Goal: Task Accomplishment & Management: Complete application form

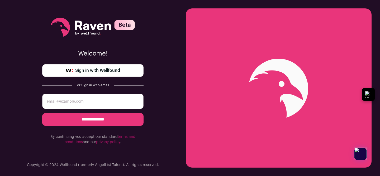
type input "[EMAIL_ADDRESS][DOMAIN_NAME]"
click at [108, 120] on input "**********" at bounding box center [92, 119] width 101 height 13
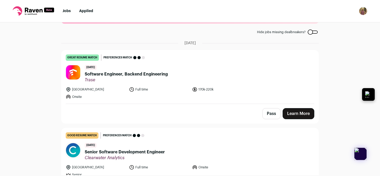
scroll to position [26, 0]
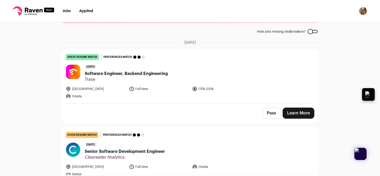
click at [140, 77] on span "Software Engineer, Backend Engineering" at bounding box center [126, 74] width 83 height 6
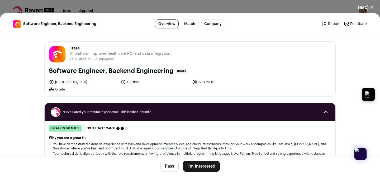
click at [209, 163] on button "I'm Interested" at bounding box center [201, 166] width 37 height 11
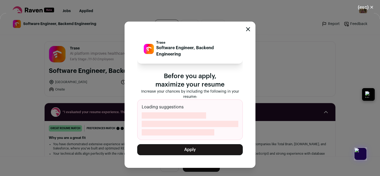
click at [204, 149] on button "Apply" at bounding box center [190, 150] width 106 height 11
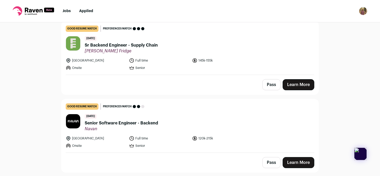
scroll to position [0, 0]
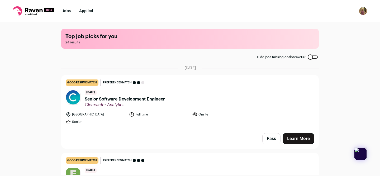
click at [68, 13] on li "Jobs" at bounding box center [67, 10] width 8 height 5
click at [66, 10] on link "Jobs" at bounding box center [67, 11] width 8 height 4
click at [364, 11] on img "Open dropdown" at bounding box center [363, 11] width 8 height 8
click at [331, 24] on link "Settings" at bounding box center [338, 24] width 58 height 13
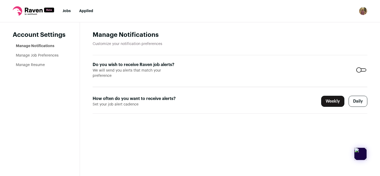
click at [36, 65] on link "Manage Resume" at bounding box center [30, 65] width 29 height 4
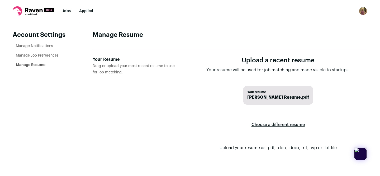
click at [276, 95] on span "Brad Burch Resume.pdf" at bounding box center [278, 97] width 62 height 6
click at [281, 124] on label "Choose a different resume" at bounding box center [277, 125] width 53 height 15
click at [0, 0] on input "Your Resume Drag or upload your most recent resume to use for job matching." at bounding box center [0, 0] width 0 height 0
click at [43, 58] on li "Manage Job Preferences" at bounding box center [41, 55] width 51 height 5
click at [45, 54] on link "Manage Job Preferences" at bounding box center [37, 56] width 43 height 4
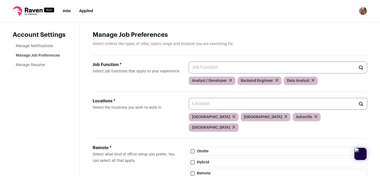
click at [276, 82] on icon "submit" at bounding box center [276, 80] width 3 height 3
click at [267, 81] on icon "submit" at bounding box center [266, 80] width 3 height 3
click at [223, 68] on input "Job Function * Select job functions that apply to your experience" at bounding box center [278, 68] width 179 height 12
click at [230, 80] on icon "submit" at bounding box center [231, 80] width 3 height 3
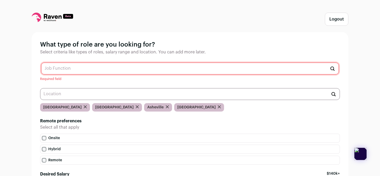
click at [194, 76] on div "Required field" at bounding box center [190, 72] width 300 height 20
click at [195, 70] on input "text" at bounding box center [190, 69] width 298 height 12
click at [56, 78] on li "Backend Engineer" at bounding box center [189, 82] width 297 height 14
type input "Backend Engineer"
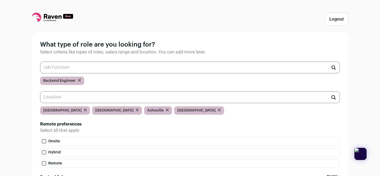
click at [108, 68] on input "text" at bounding box center [190, 68] width 300 height 12
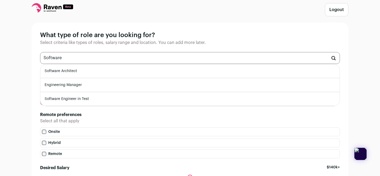
scroll to position [28, 0]
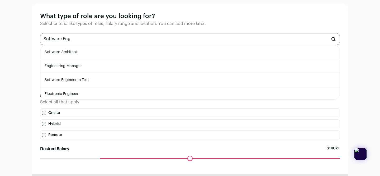
click at [78, 78] on li "Software Engineer in Test" at bounding box center [189, 80] width 299 height 14
type input "Software Engineer in Test"
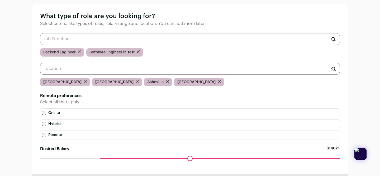
click at [80, 40] on input "text" at bounding box center [190, 39] width 300 height 12
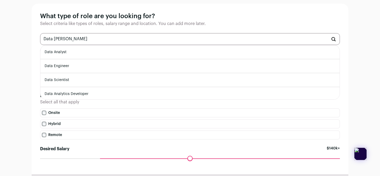
click at [65, 64] on li "Data Engineer" at bounding box center [189, 66] width 299 height 14
type input "Data Engineer"
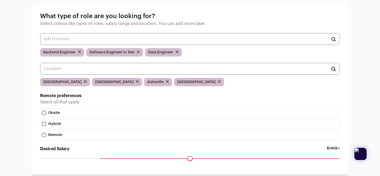
click at [158, 41] on input "text" at bounding box center [190, 39] width 300 height 12
click at [139, 71] on input "text" at bounding box center [190, 69] width 300 height 12
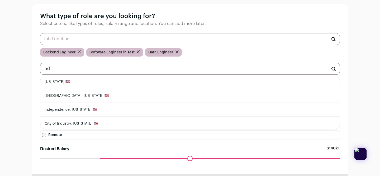
click at [83, 84] on li "Indiana 🇺🇸" at bounding box center [189, 82] width 299 height 14
type input "Indiana 🇺🇸"
click at [98, 93] on li "Indianapolis, Indiana 🇺🇸" at bounding box center [189, 96] width 299 height 14
type input "Indianapolis, Indiana 🇺🇸"
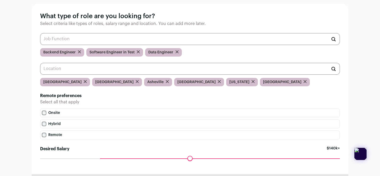
click at [28, 94] on div "Logout What type of role are you looking for? Select criteria like types of rol…" at bounding box center [190, 92] width 380 height 240
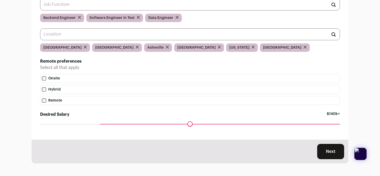
click at [332, 151] on button "Next" at bounding box center [330, 151] width 27 height 15
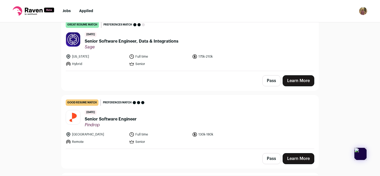
scroll to position [1084, 0]
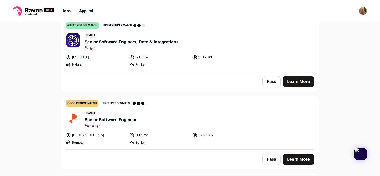
click at [364, 11] on img "Open dropdown" at bounding box center [363, 11] width 8 height 8
click at [331, 24] on link "Settings" at bounding box center [338, 24] width 58 height 13
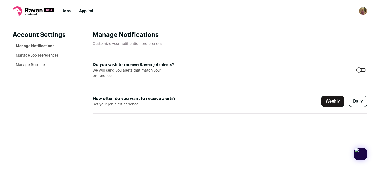
click at [31, 55] on link "Manage Job Preferences" at bounding box center [37, 56] width 43 height 4
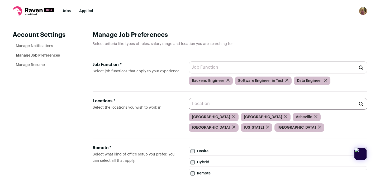
click at [211, 104] on input "Locations * Select the locations you wish to work in" at bounding box center [278, 104] width 179 height 12
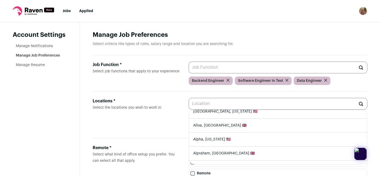
scroll to position [155, 0]
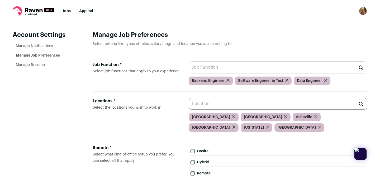
click at [146, 120] on label "Locations * Select the locations you wish to work in" at bounding box center [137, 115] width 88 height 34
click at [189, 110] on input "Locations * Select the locations you wish to work in" at bounding box center [278, 104] width 179 height 12
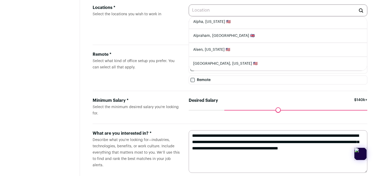
scroll to position [105, 0]
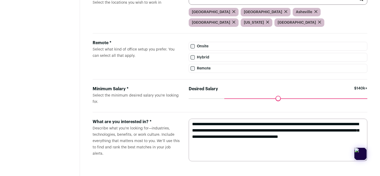
click at [144, 126] on label "What are you interested in? * Describe what you’re looking for—industries, tech…" at bounding box center [137, 140] width 88 height 43
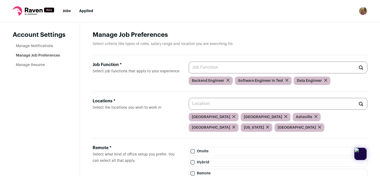
click at [30, 45] on link "Manage Notifications" at bounding box center [34, 46] width 37 height 4
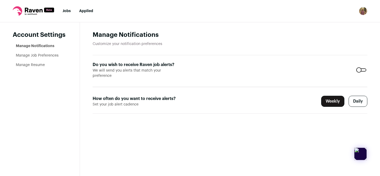
click at [66, 10] on link "Jobs" at bounding box center [67, 11] width 8 height 4
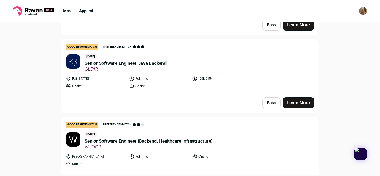
scroll to position [1463, 0]
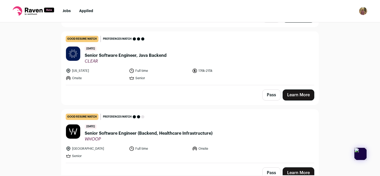
click at [109, 69] on li "New York" at bounding box center [96, 70] width 60 height 5
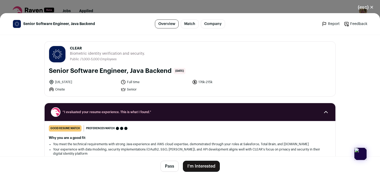
click at [196, 165] on button "I'm Interested" at bounding box center [201, 166] width 37 height 11
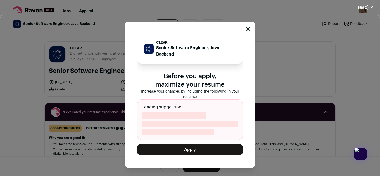
click at [185, 150] on button "Apply" at bounding box center [190, 150] width 106 height 11
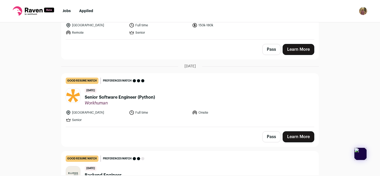
scroll to position [0, 0]
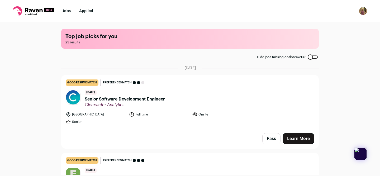
click at [43, 106] on div "Top job picks for you 23 results Hide jobs missing dealbreakers? September 29th…" at bounding box center [190, 98] width 380 height 153
